Goal: Answer question/provide support: Share content

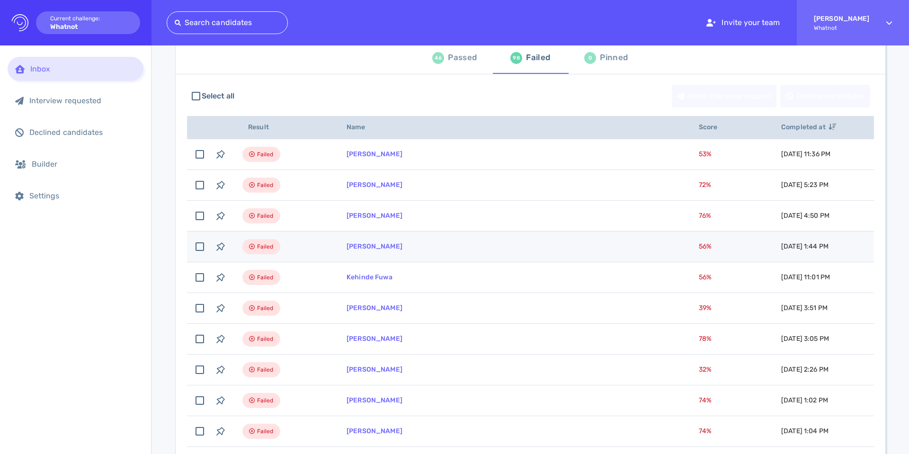
scroll to position [71, 0]
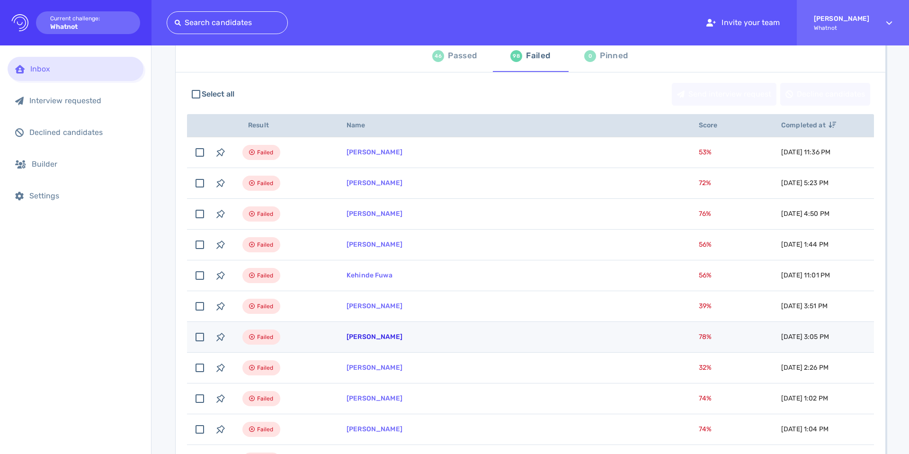
click at [369, 335] on link "Kataija Manley" at bounding box center [375, 337] width 56 height 8
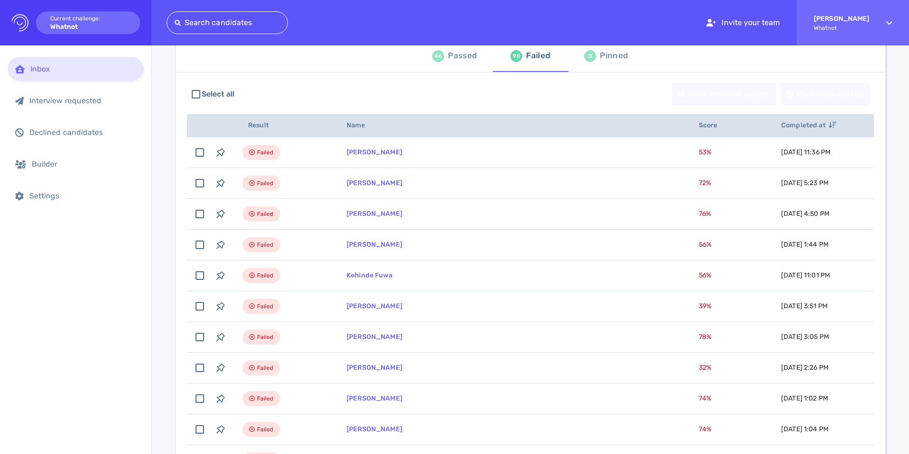
click at [450, 59] on div "Passed" at bounding box center [462, 56] width 29 height 14
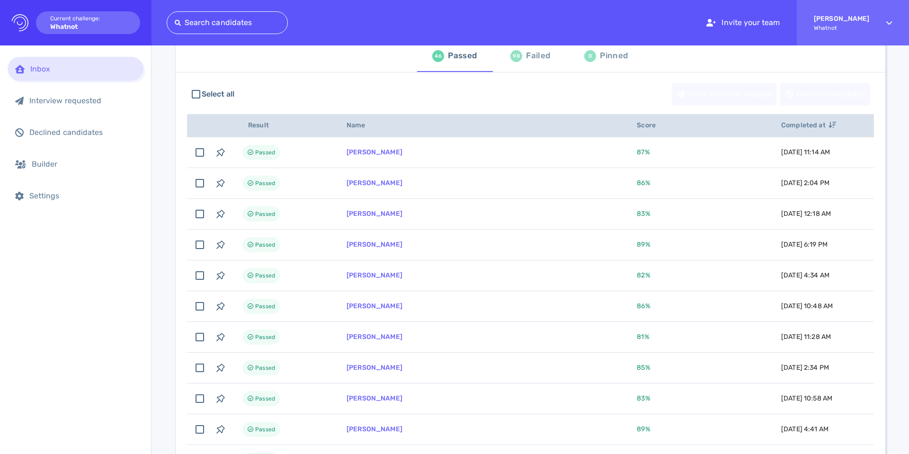
click at [534, 61] on div "Failed" at bounding box center [538, 56] width 24 height 14
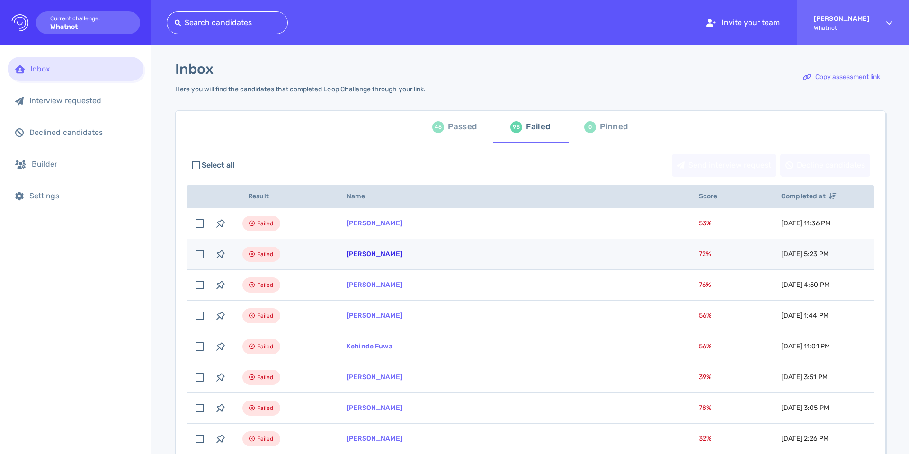
click at [364, 254] on link "Brandon Probasco" at bounding box center [375, 254] width 56 height 8
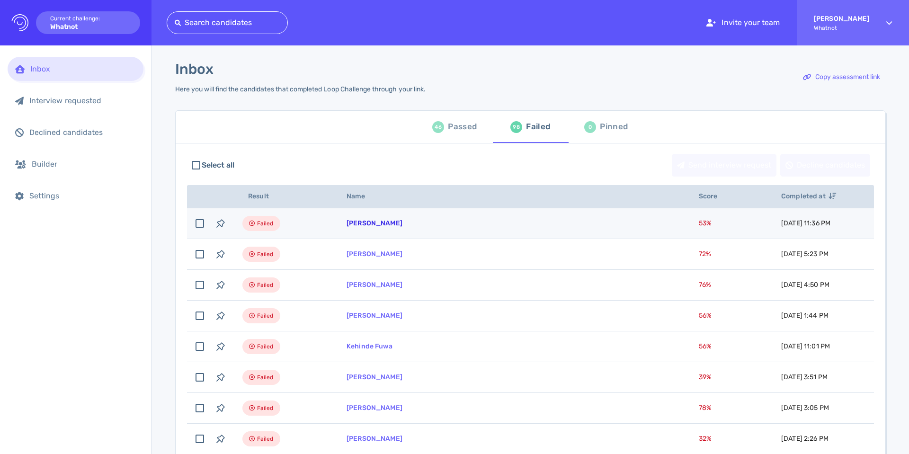
click at [370, 220] on link "krystel rodgers" at bounding box center [375, 223] width 56 height 8
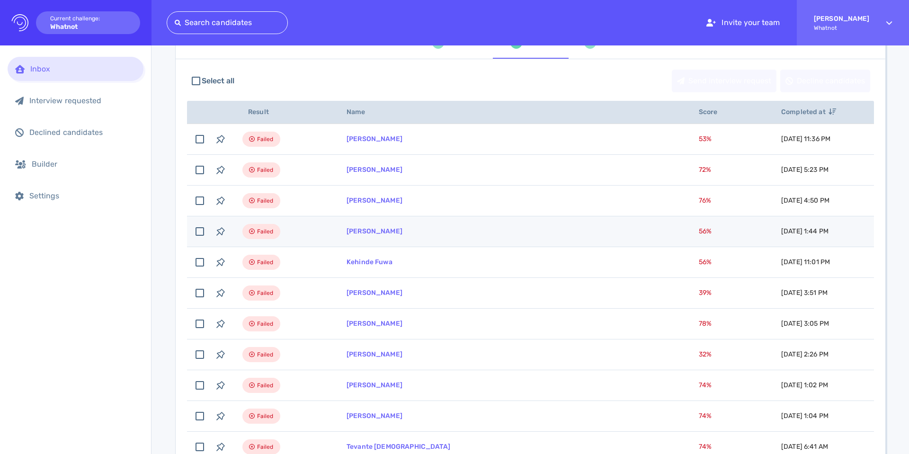
scroll to position [87, 0]
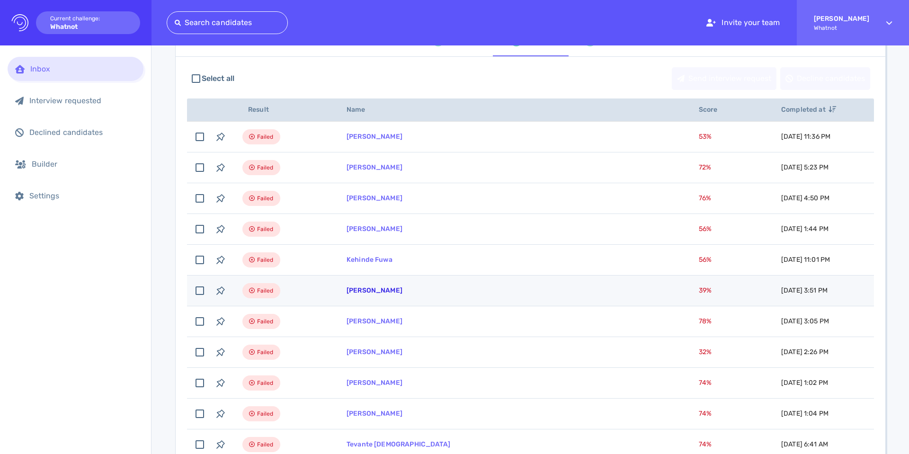
click at [368, 290] on link "[PERSON_NAME]" at bounding box center [375, 291] width 56 height 8
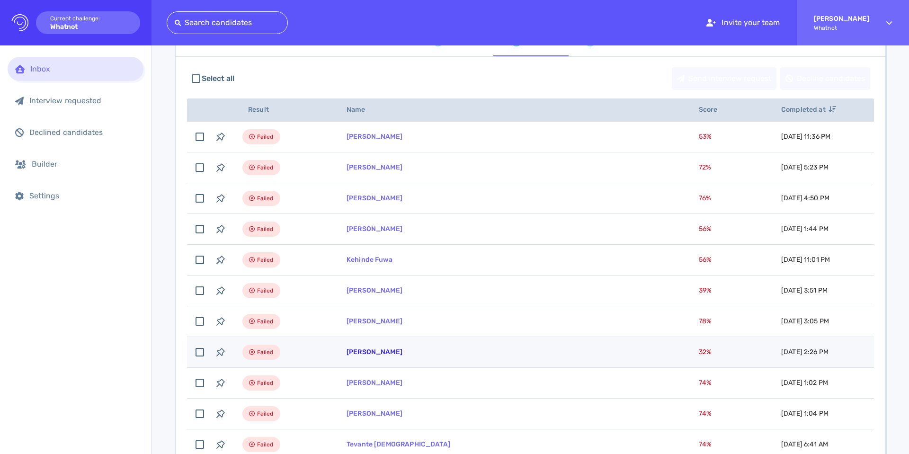
click at [362, 356] on link "Kataija Manley" at bounding box center [375, 352] width 56 height 8
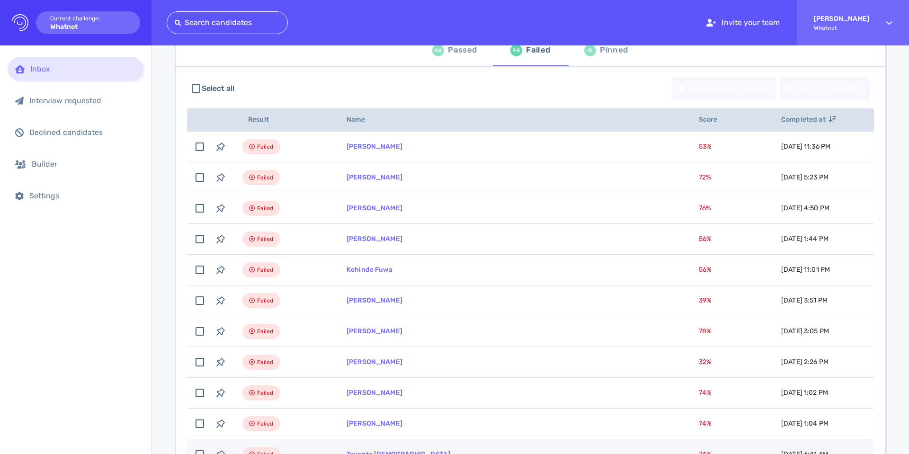
scroll to position [0, 0]
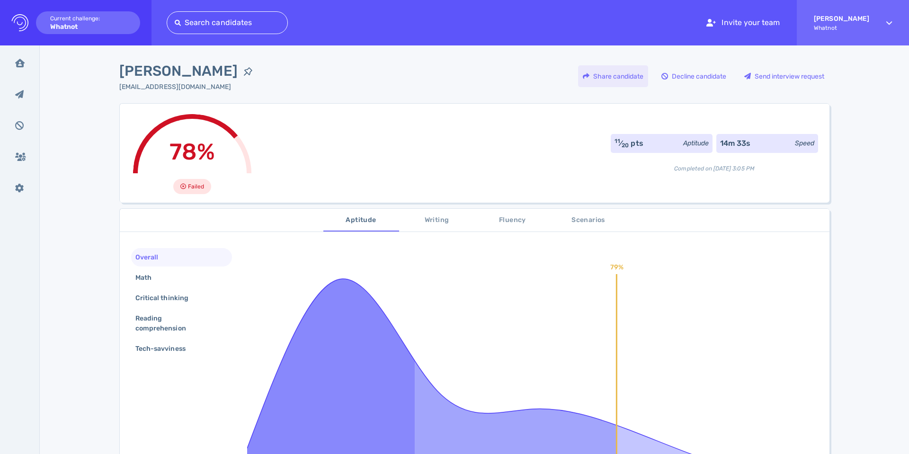
click at [602, 75] on div "Share candidate" at bounding box center [613, 76] width 70 height 22
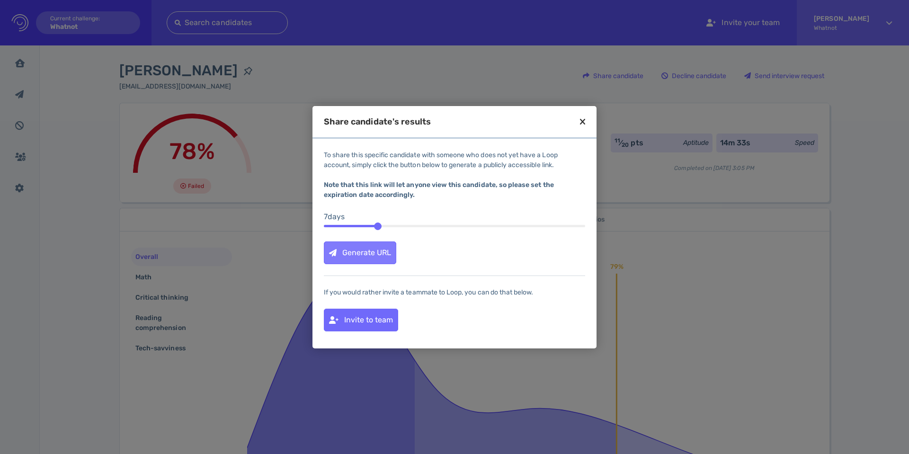
click at [358, 247] on div "Generate URL" at bounding box center [360, 253] width 72 height 22
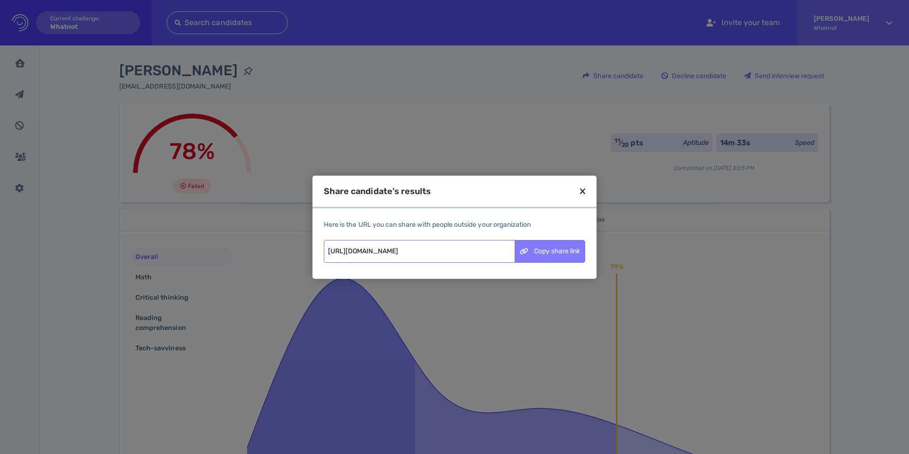
click at [557, 253] on div "Copy share link" at bounding box center [550, 252] width 70 height 22
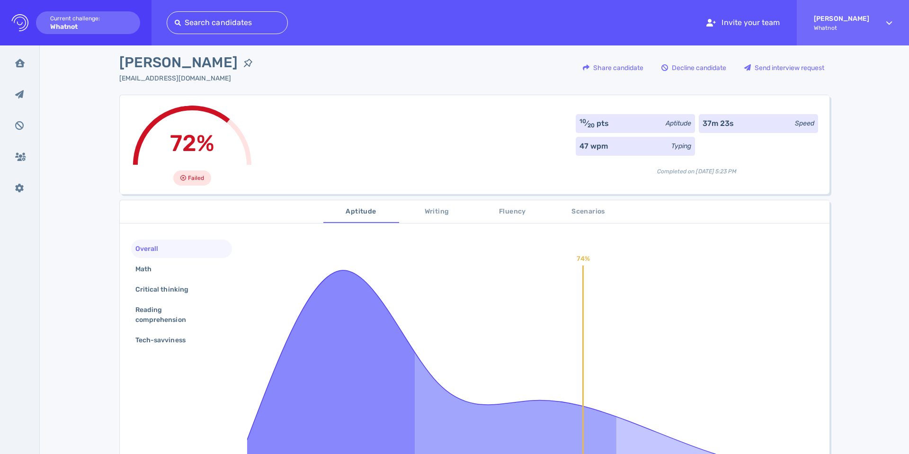
scroll to position [9, 0]
click at [585, 67] on div "Share candidate" at bounding box center [613, 67] width 70 height 22
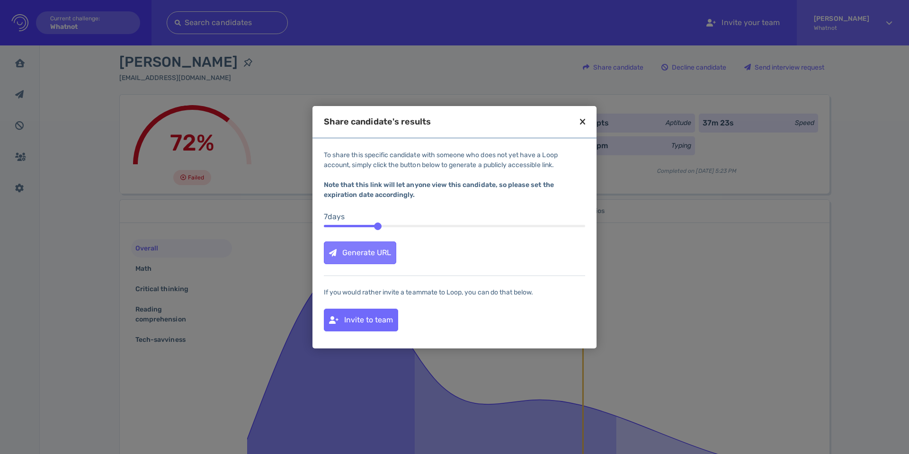
click at [341, 254] on div "Generate URL" at bounding box center [360, 253] width 72 height 22
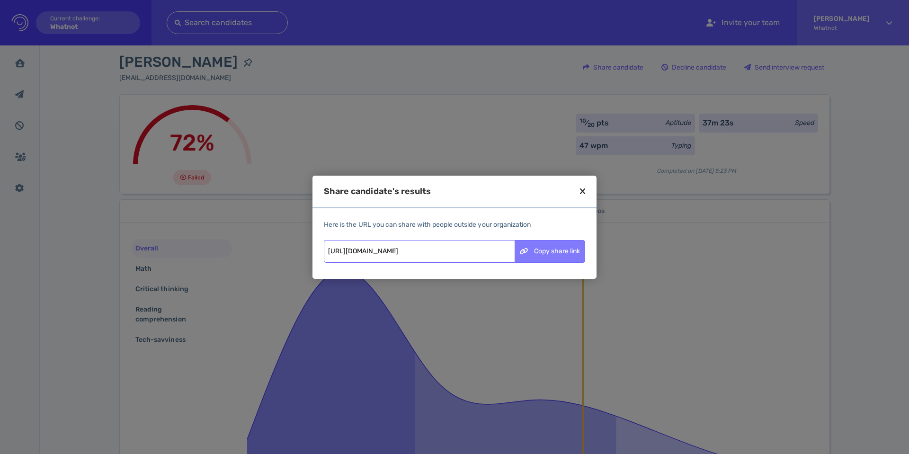
click at [559, 253] on div "Copy share link" at bounding box center [550, 252] width 70 height 22
click at [603, 183] on div at bounding box center [454, 227] width 909 height 454
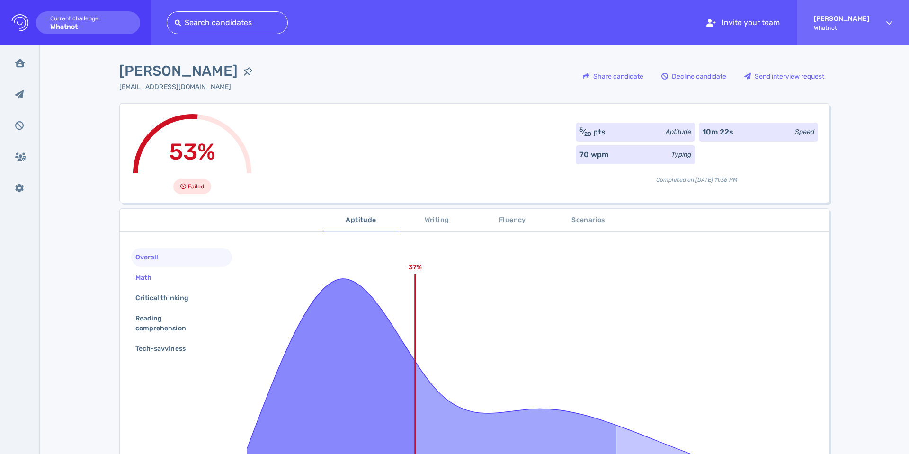
click at [147, 279] on div "Math" at bounding box center [148, 278] width 29 height 14
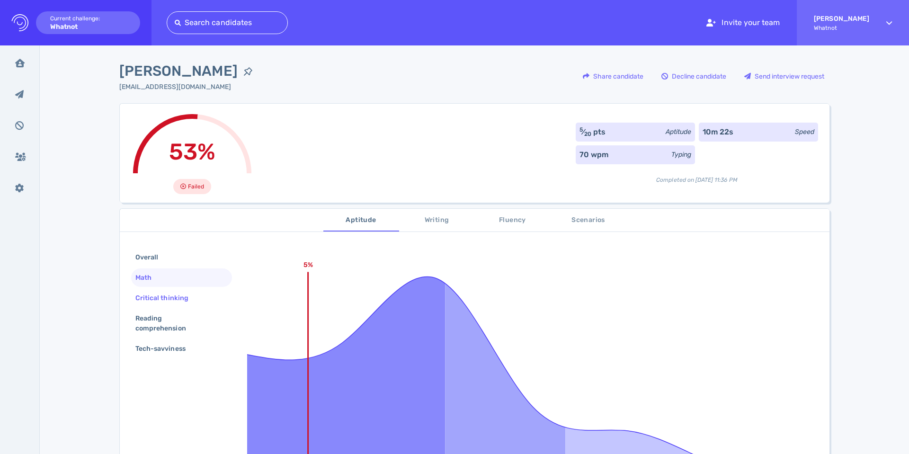
click at [153, 295] on div "Critical thinking" at bounding box center [167, 298] width 66 height 14
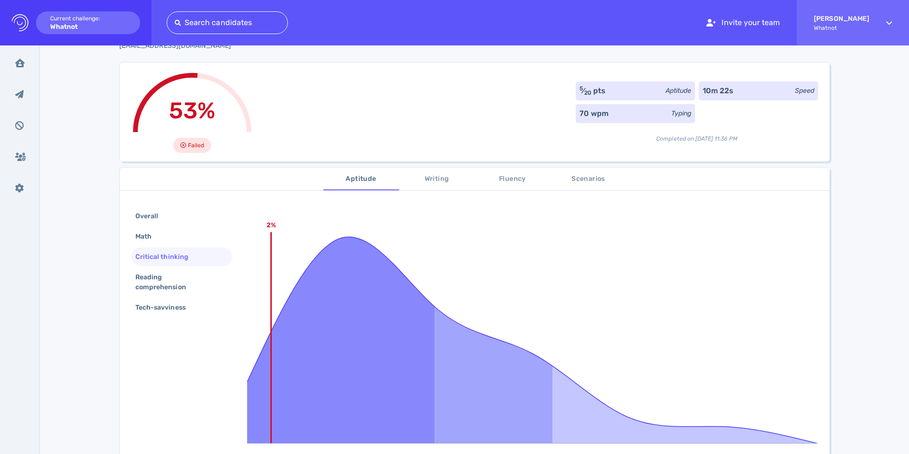
scroll to position [53, 0]
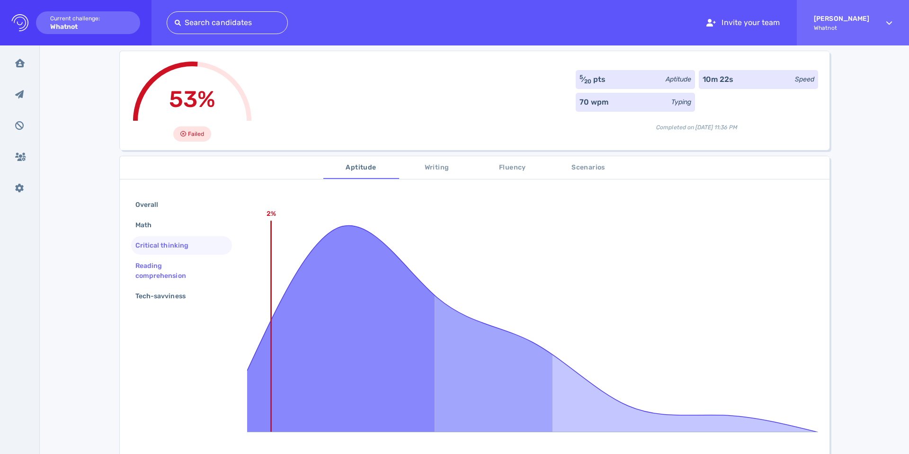
click at [170, 266] on div "Reading comprehension" at bounding box center [178, 271] width 89 height 24
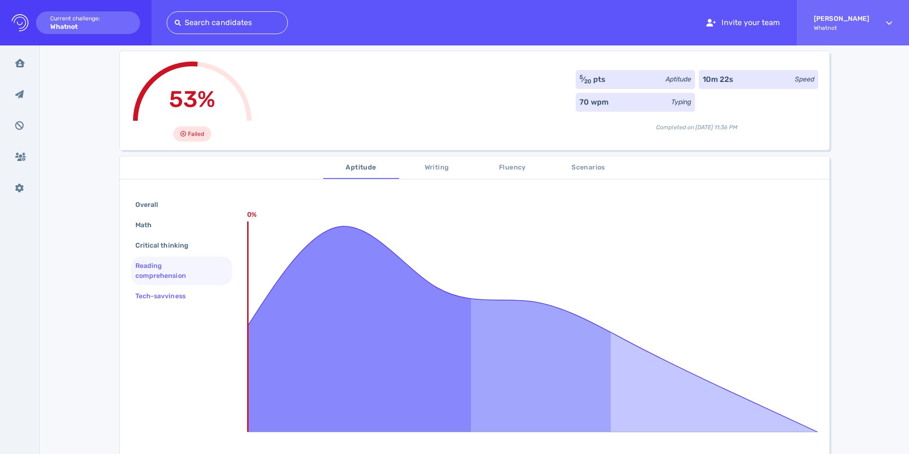
click at [153, 301] on div "Tech-savviness" at bounding box center [165, 296] width 63 height 14
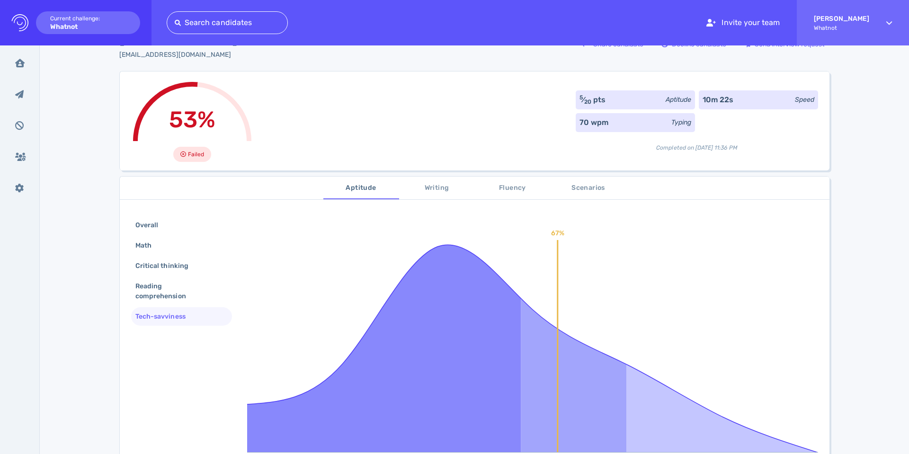
scroll to position [0, 0]
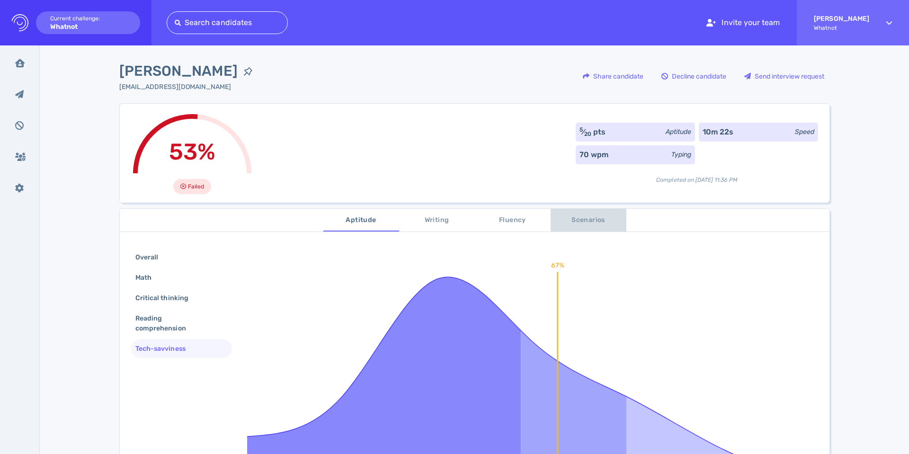
click at [613, 223] on span "Scenarios" at bounding box center [589, 221] width 64 height 12
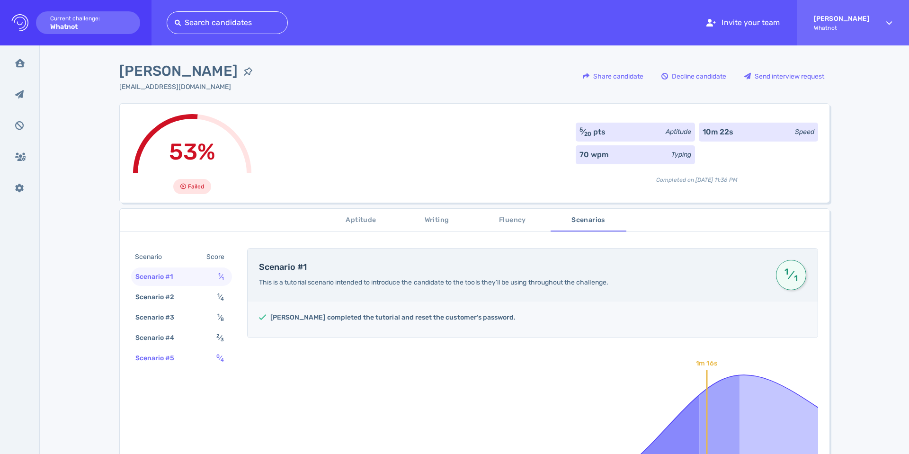
click at [204, 360] on div "Scenario #5 0 ⁄ 4" at bounding box center [181, 358] width 101 height 18
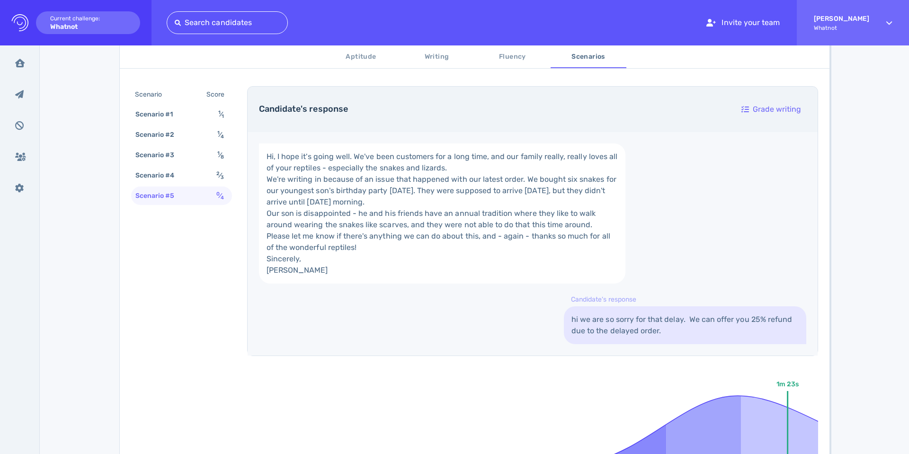
scroll to position [340, 0]
click at [200, 96] on div "Scenario Score" at bounding box center [181, 95] width 101 height 18
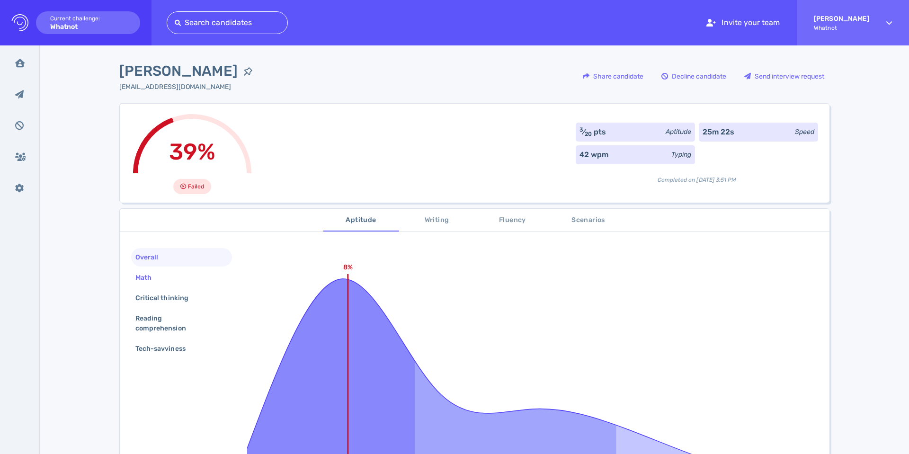
click at [152, 284] on div "Math" at bounding box center [148, 278] width 29 height 14
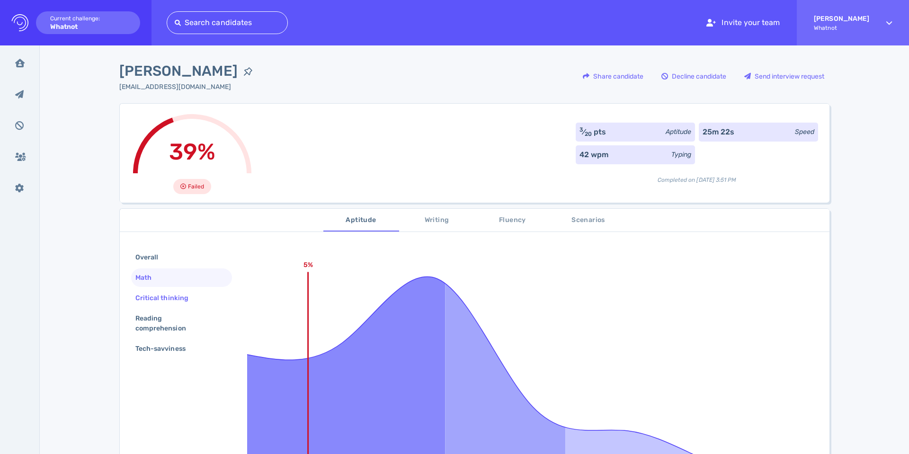
click at [154, 295] on div "Critical thinking" at bounding box center [167, 298] width 66 height 14
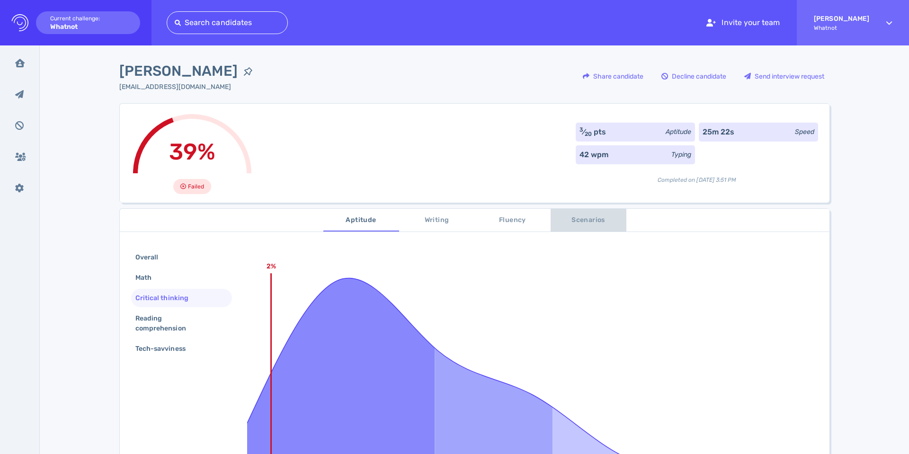
click at [577, 219] on span "Scenarios" at bounding box center [589, 221] width 64 height 12
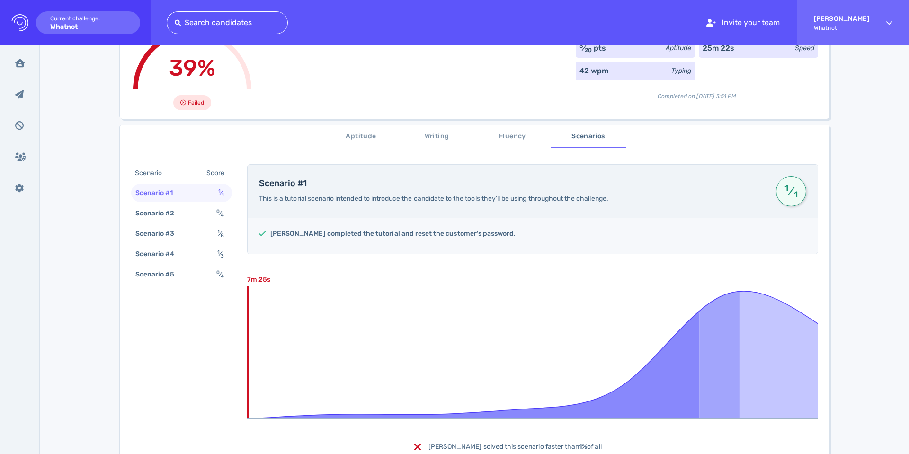
scroll to position [100, 0]
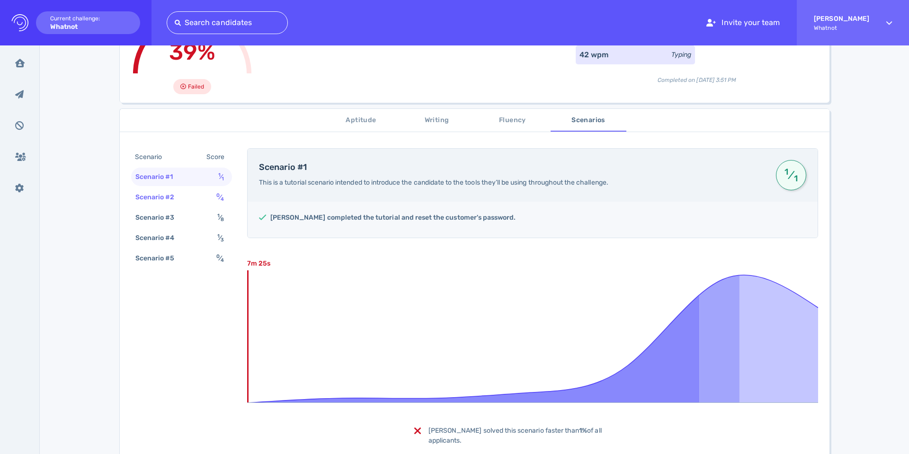
click at [180, 199] on div "Scenario #2" at bounding box center [160, 197] width 53 height 14
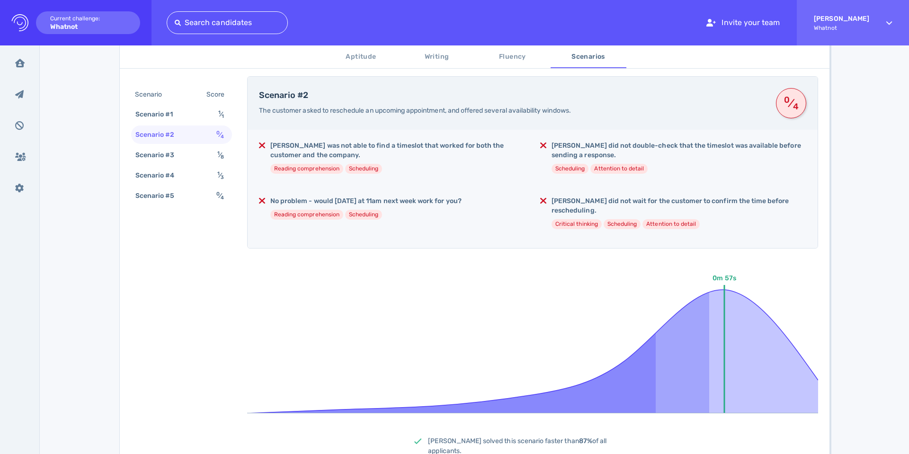
scroll to position [171, 0]
click at [441, 55] on span "Writing" at bounding box center [437, 57] width 64 height 12
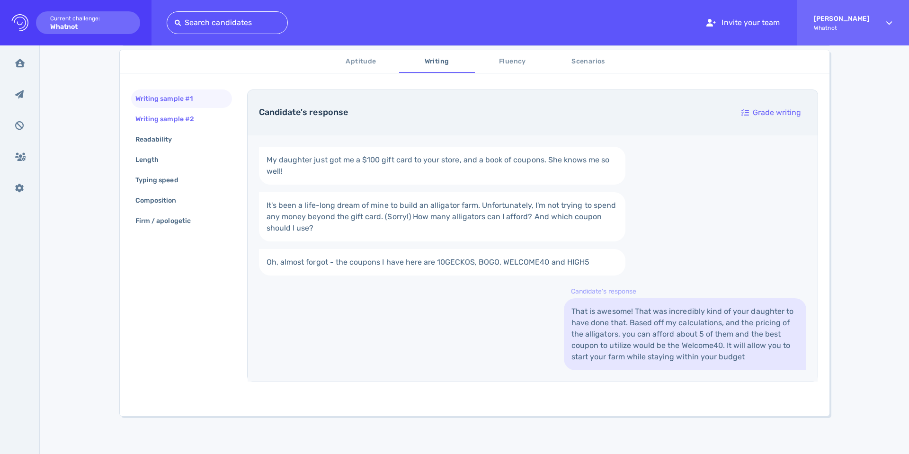
click at [189, 119] on div "Writing sample #2" at bounding box center [170, 119] width 72 height 14
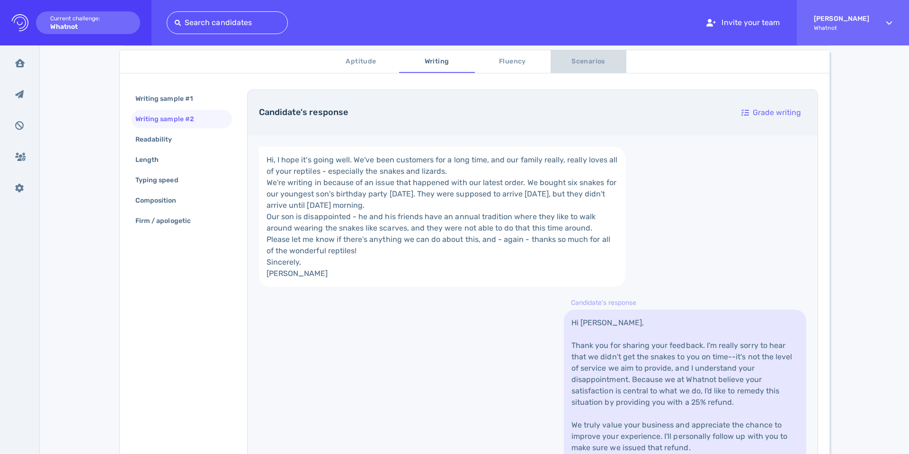
click at [609, 70] on button "Scenarios" at bounding box center [589, 61] width 76 height 23
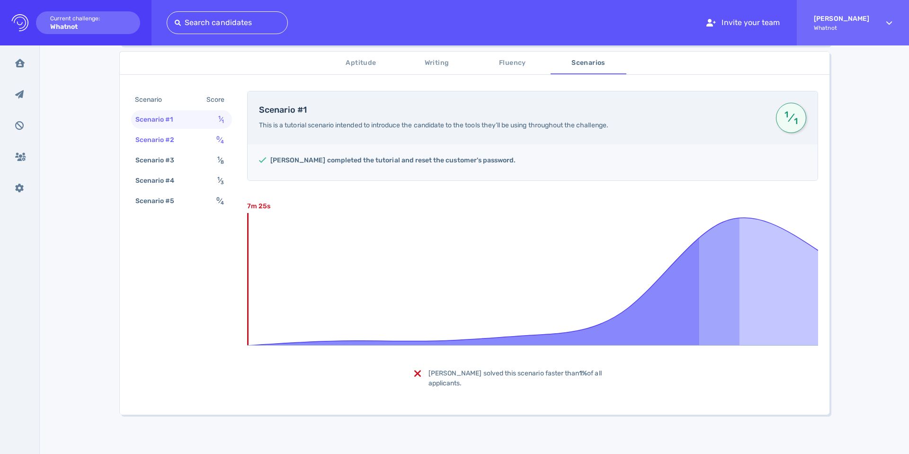
click at [183, 134] on div "Scenario #2" at bounding box center [160, 140] width 53 height 14
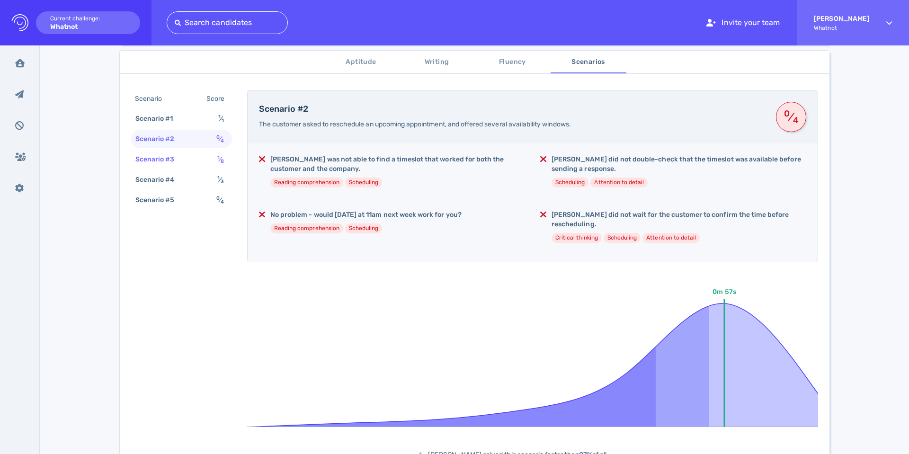
click at [189, 154] on div "Scenario #3 1 ⁄ 8" at bounding box center [181, 159] width 101 height 18
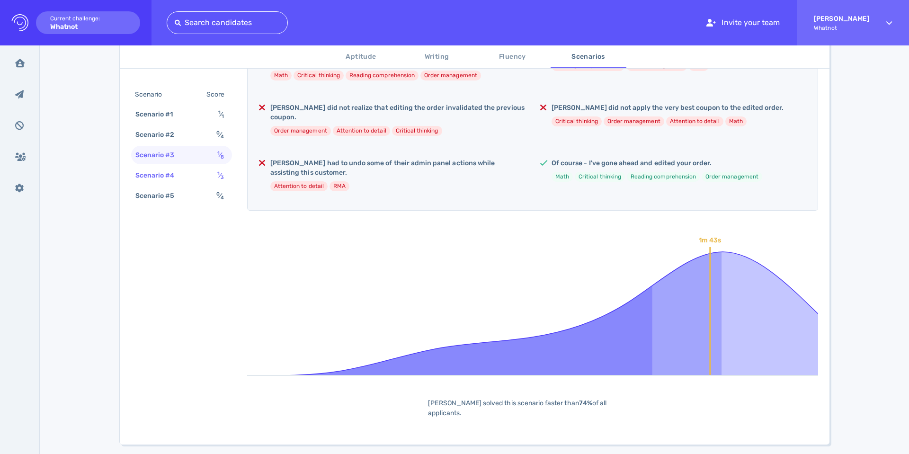
scroll to position [319, 0]
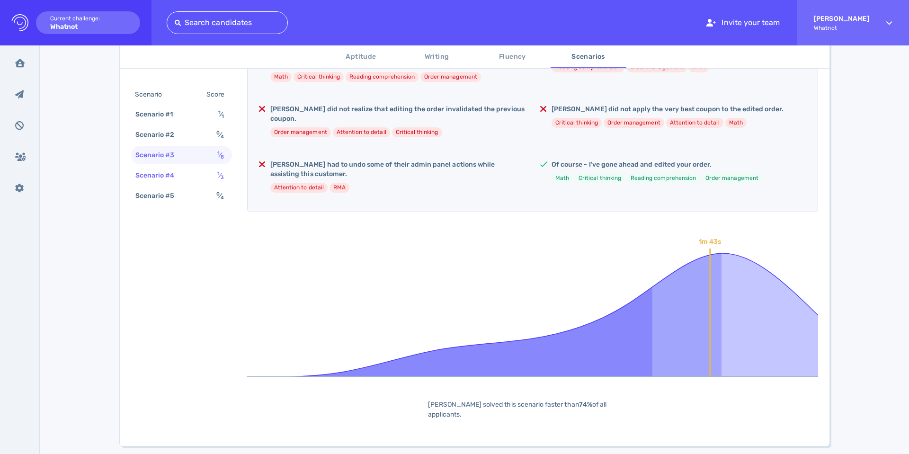
click at [173, 174] on div "Scenario #4" at bounding box center [160, 176] width 53 height 14
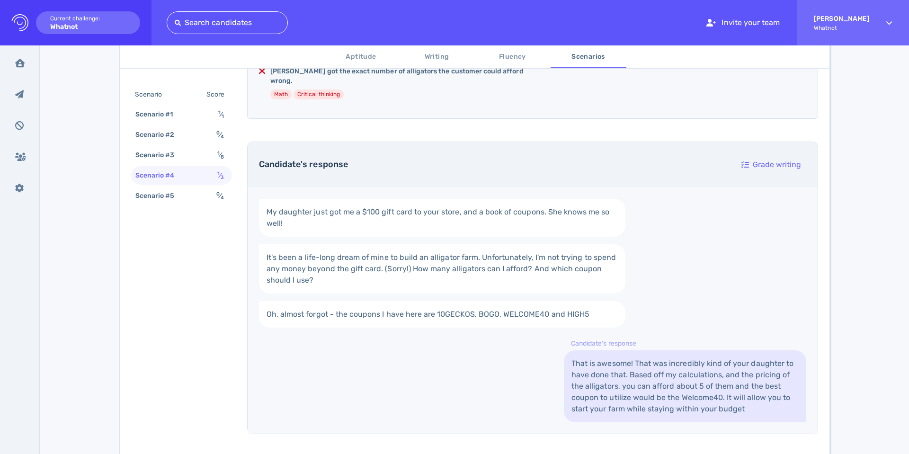
scroll to position [186, 0]
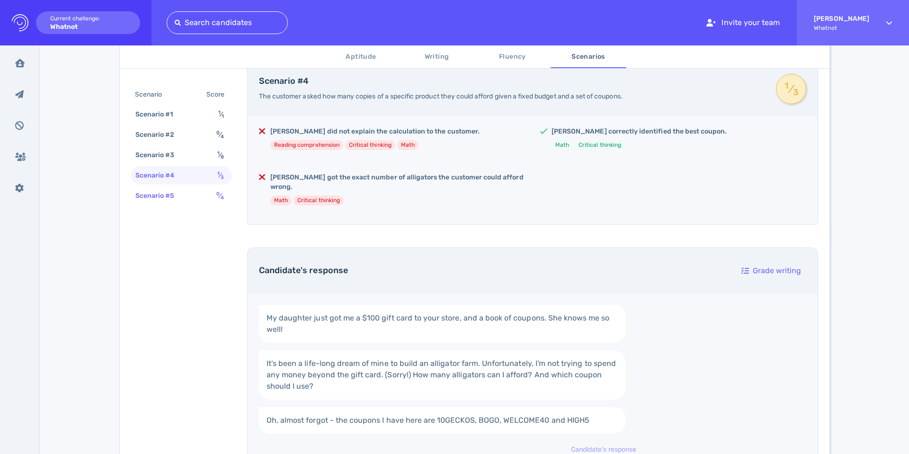
click at [192, 190] on div "Scenario #5 0 ⁄ 4" at bounding box center [181, 196] width 101 height 18
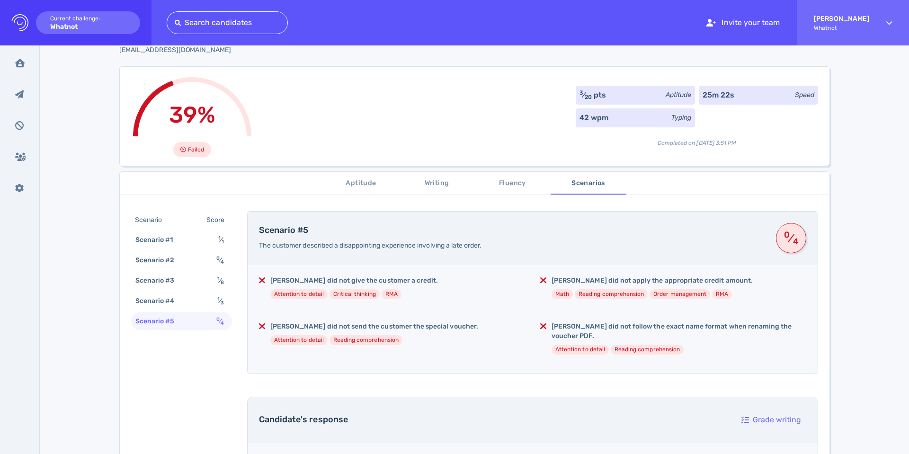
scroll to position [0, 0]
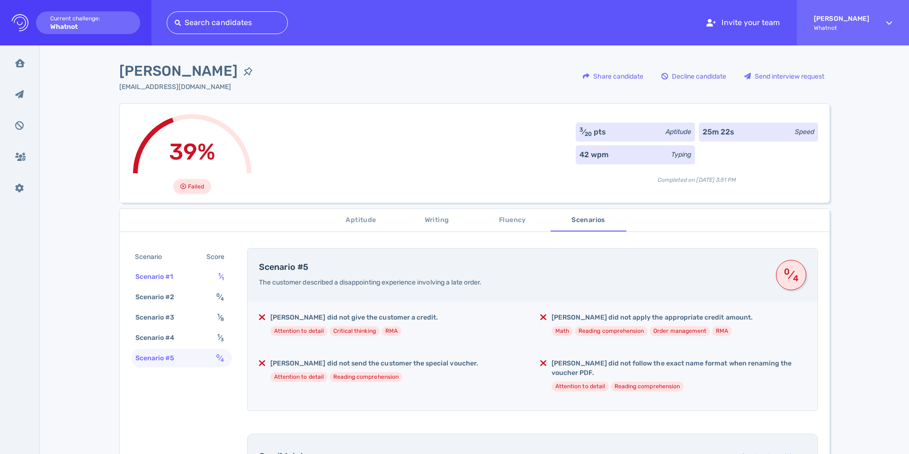
click at [180, 277] on div "Scenario #1" at bounding box center [159, 277] width 51 height 14
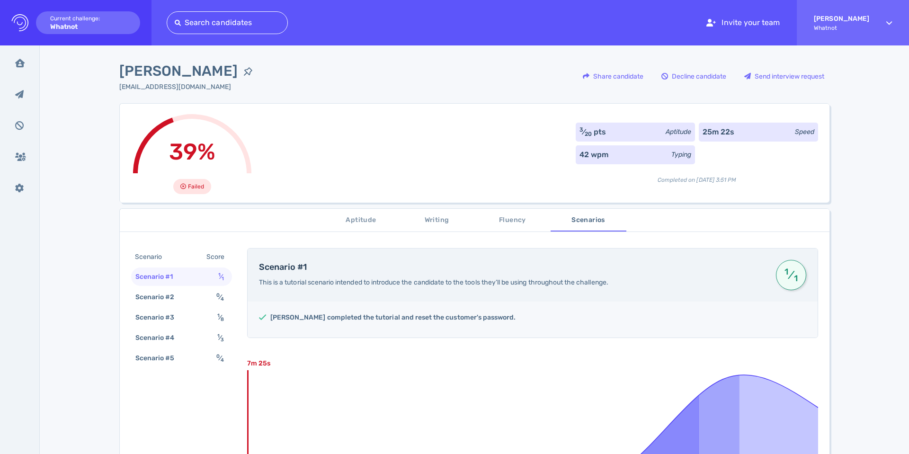
click at [172, 285] on div "Scenario #1 1 ⁄ 1" at bounding box center [181, 277] width 101 height 18
click at [158, 301] on div "Scenario #2" at bounding box center [160, 297] width 53 height 14
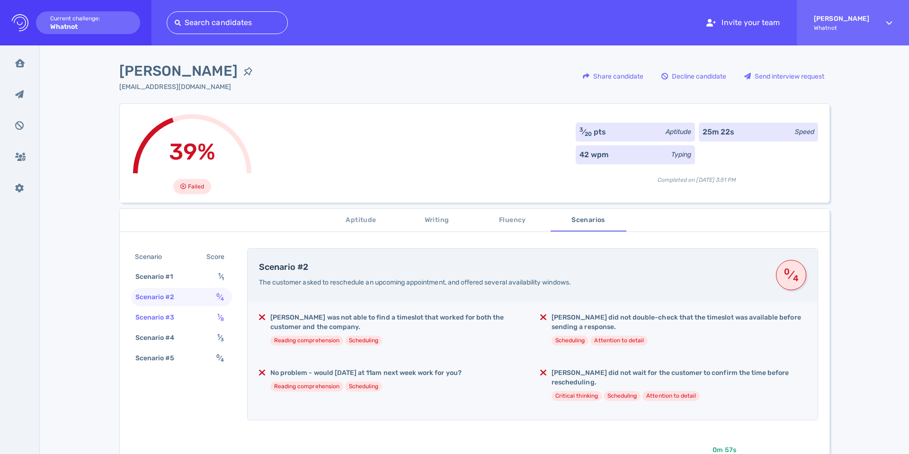
click at [153, 321] on div "Scenario #3" at bounding box center [160, 318] width 53 height 14
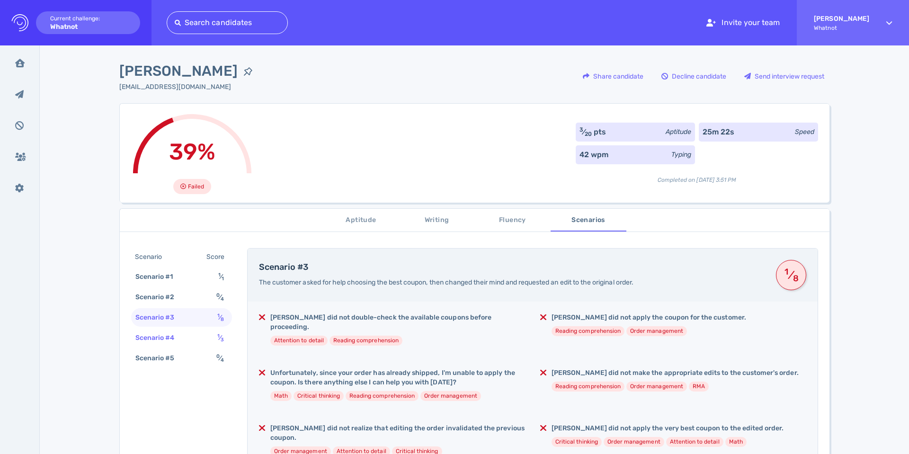
click at [153, 342] on div "Scenario #4" at bounding box center [160, 338] width 53 height 14
